Goal: Task Accomplishment & Management: Manage account settings

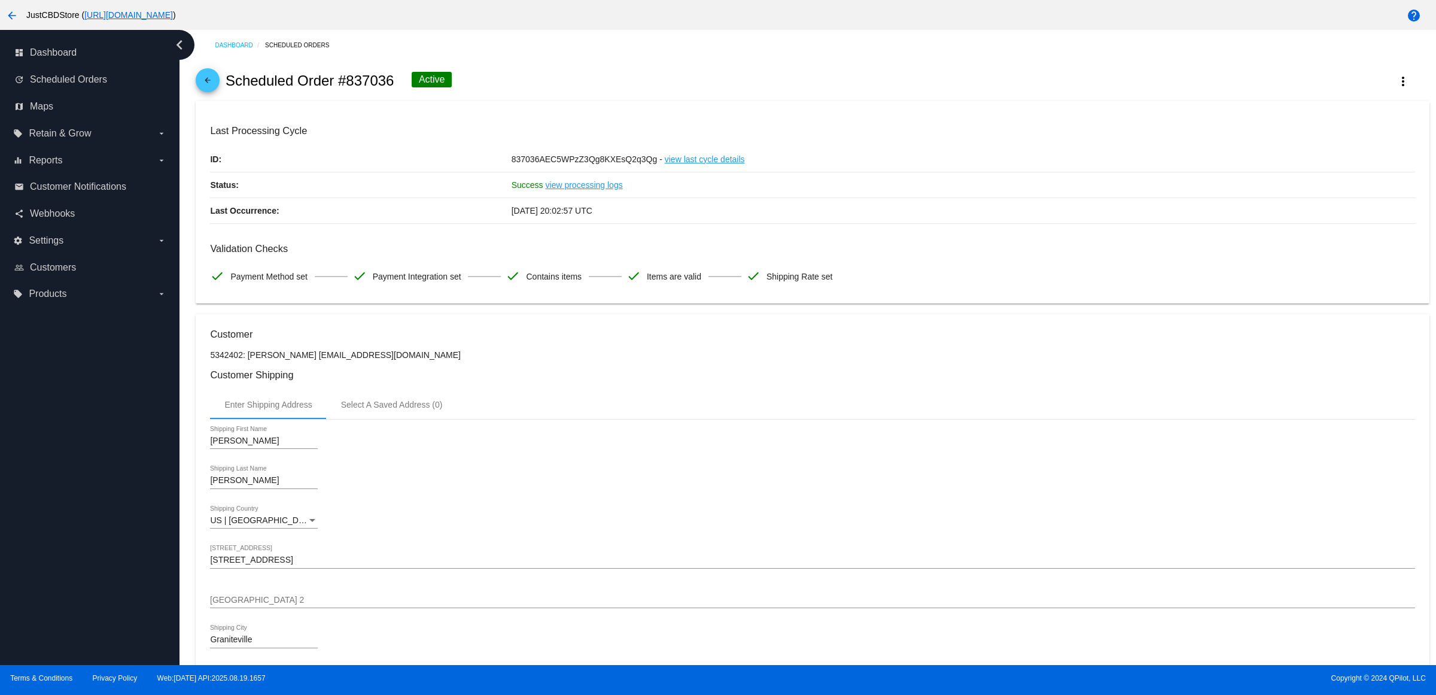
click at [214, 84] on mat-icon "arrow_back" at bounding box center [207, 83] width 14 height 14
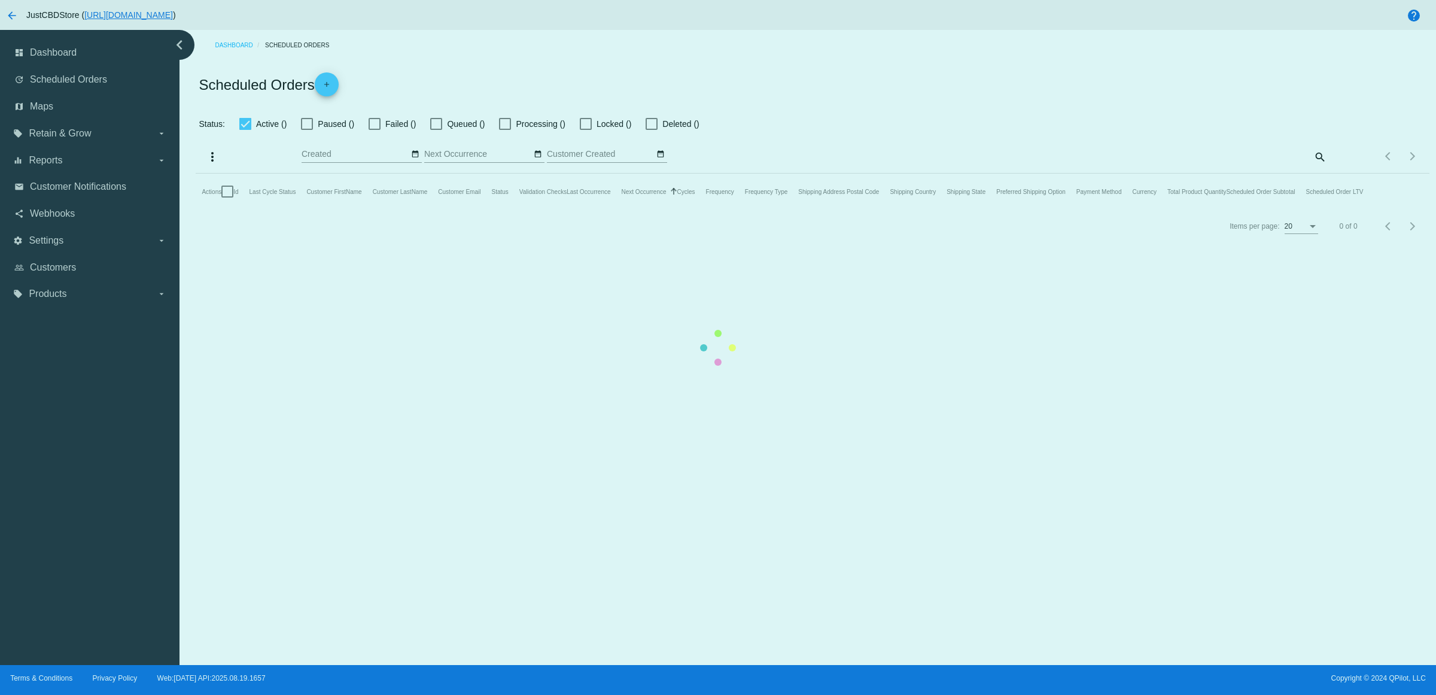
checkbox input "true"
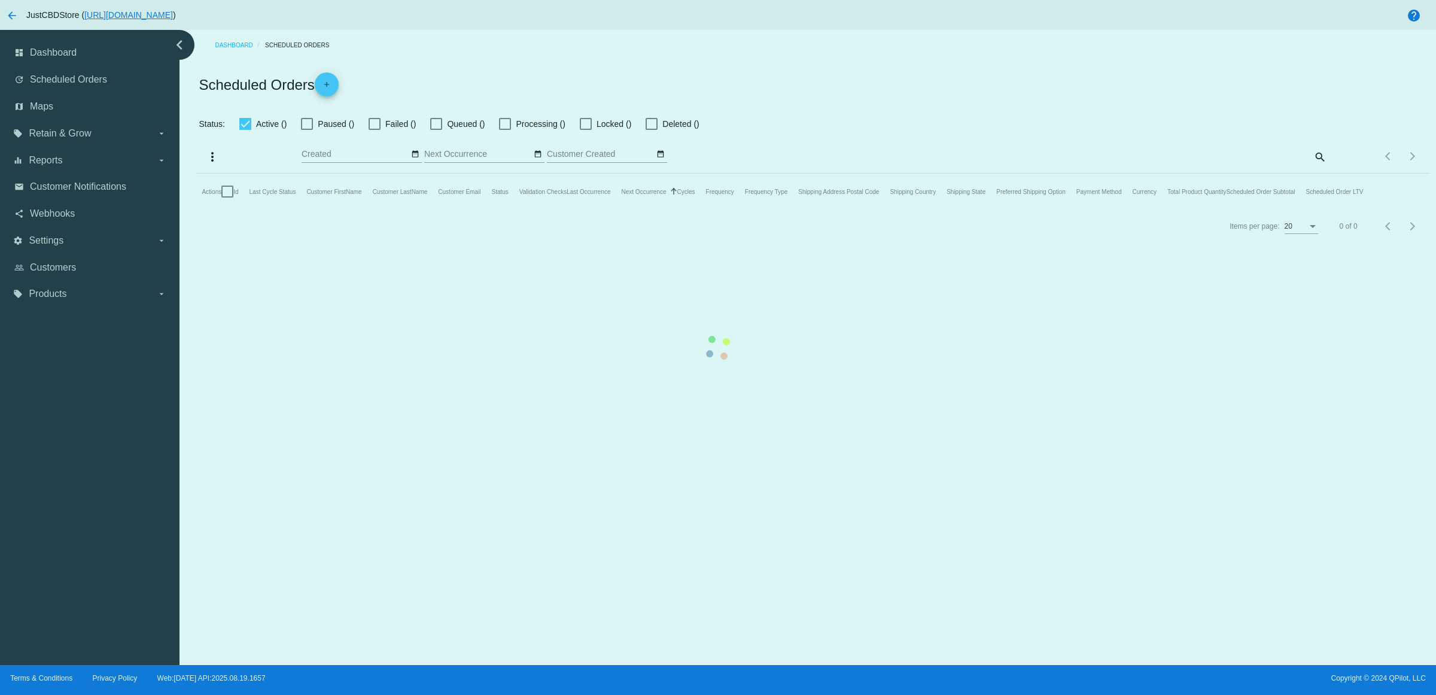
checkbox input "true"
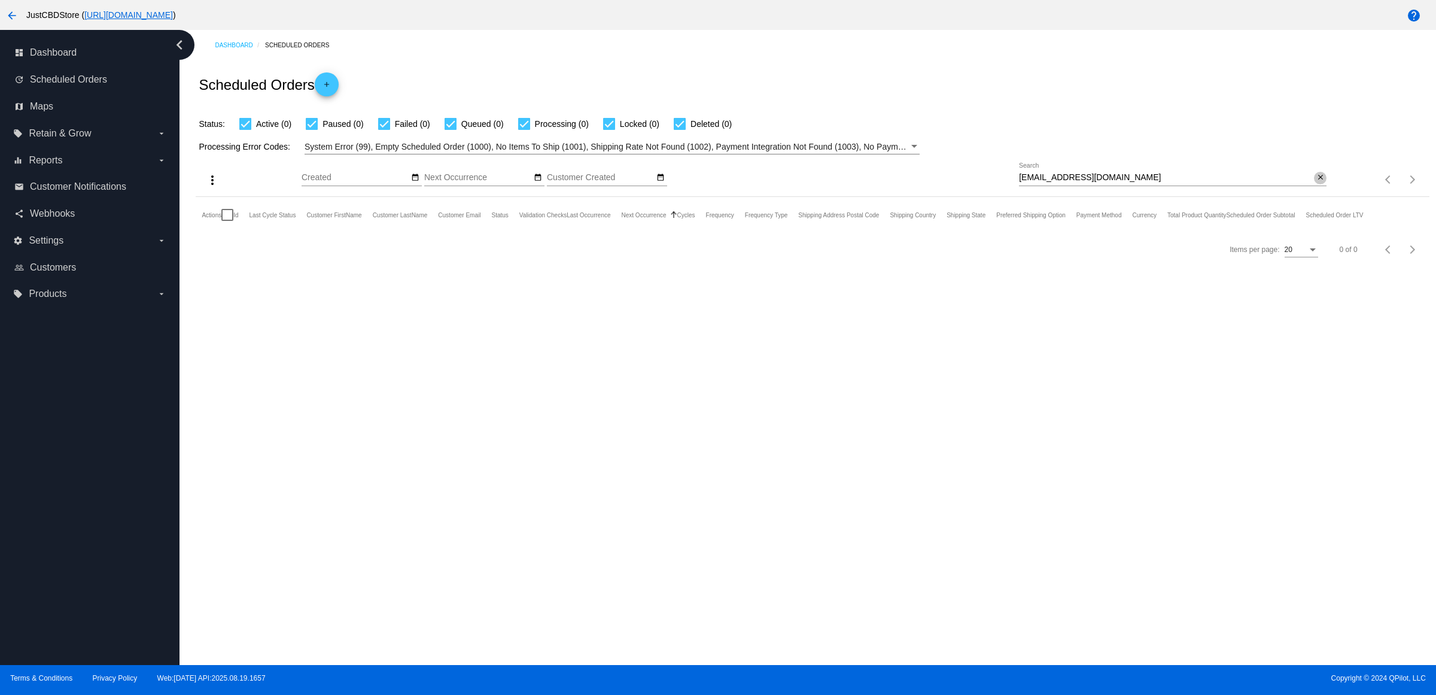
click at [1320, 182] on mat-icon "close" at bounding box center [1320, 178] width 8 height 10
click at [1320, 182] on input "Search" at bounding box center [1173, 178] width 308 height 10
paste input "[EMAIL_ADDRESS][DOMAIN_NAME]"
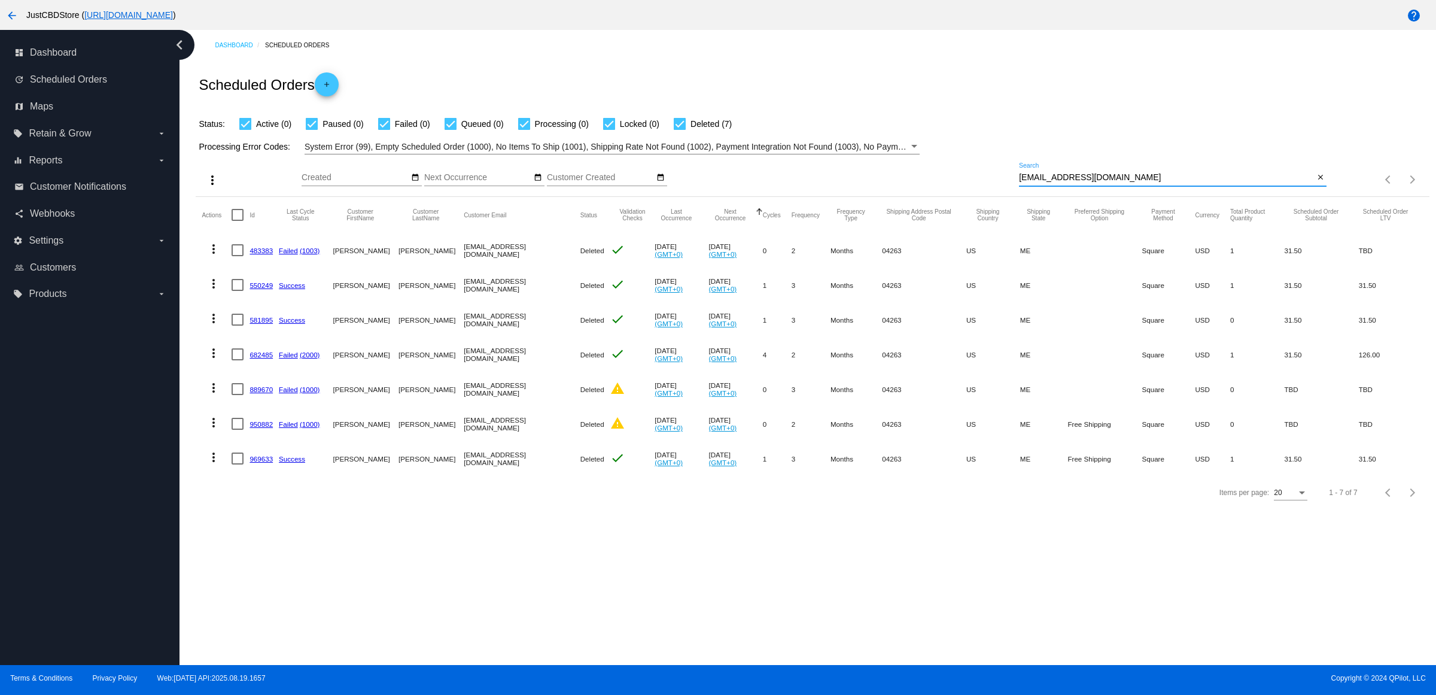
type input "[EMAIL_ADDRESS][DOMAIN_NAME]"
